Goal: Check status: Check status

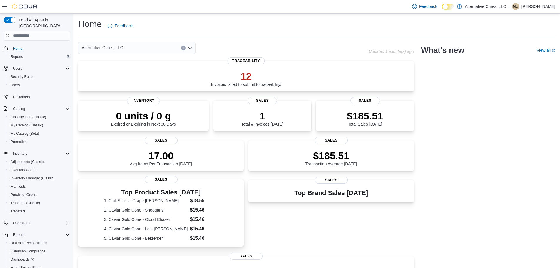
click at [212, 208] on div "Top Product Sales Today 1. Chill Sticks - Grape Runtz $18.55 2. Caviar Gold Con…" at bounding box center [161, 213] width 156 height 55
